Goal: Task Accomplishment & Management: Use online tool/utility

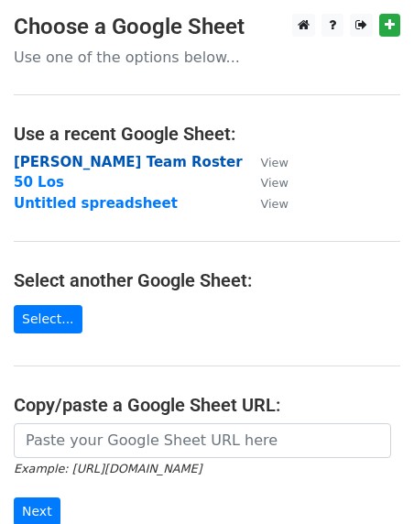
click at [71, 162] on strong "Neal Team Roster" at bounding box center [128, 162] width 229 height 16
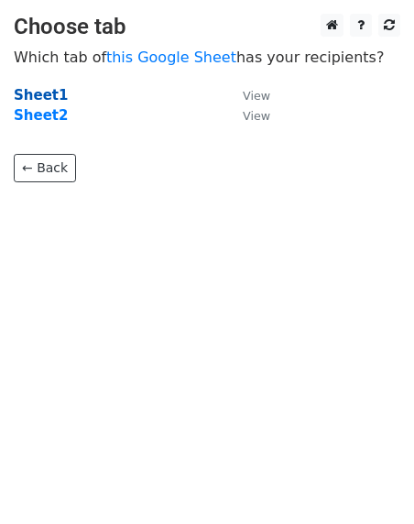
click at [43, 93] on strong "Sheet1" at bounding box center [41, 95] width 54 height 16
